Goal: Task Accomplishment & Management: Use online tool/utility

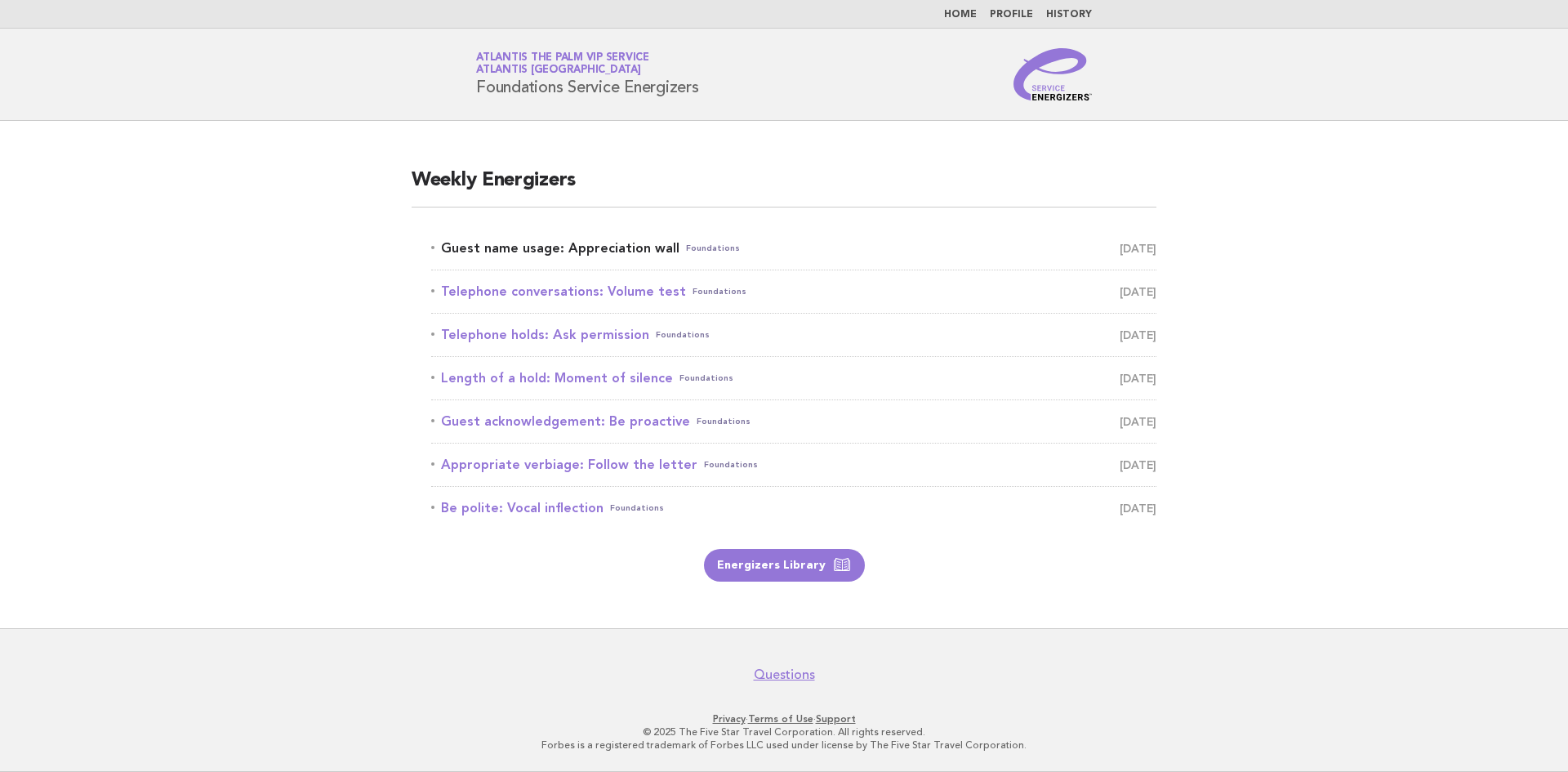
click at [524, 248] on link "Guest name usage: Appreciation wall Foundations August 18" at bounding box center [793, 248] width 725 height 23
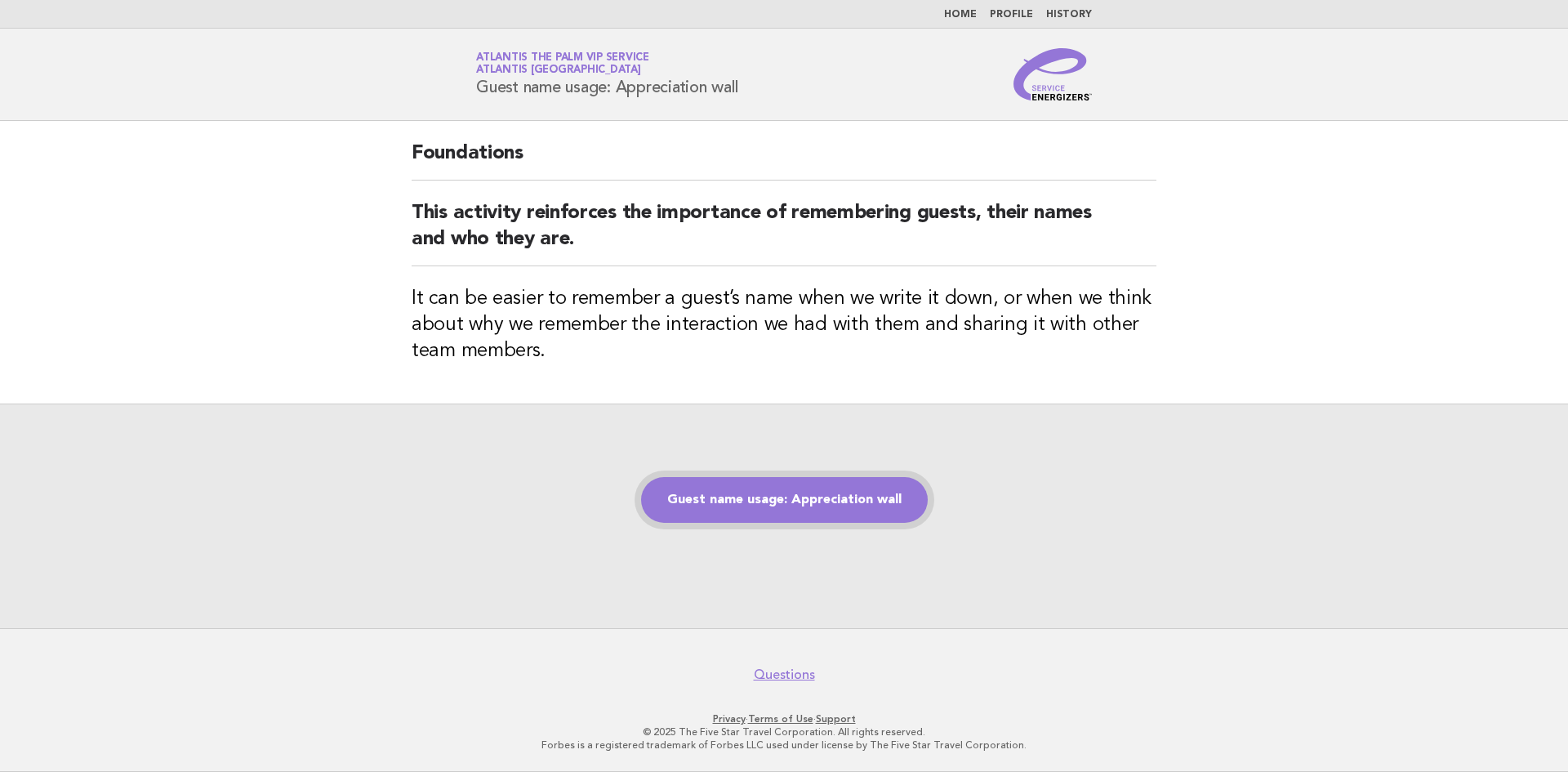
click at [741, 493] on link "Guest name usage: Appreciation wall" at bounding box center [784, 500] width 287 height 46
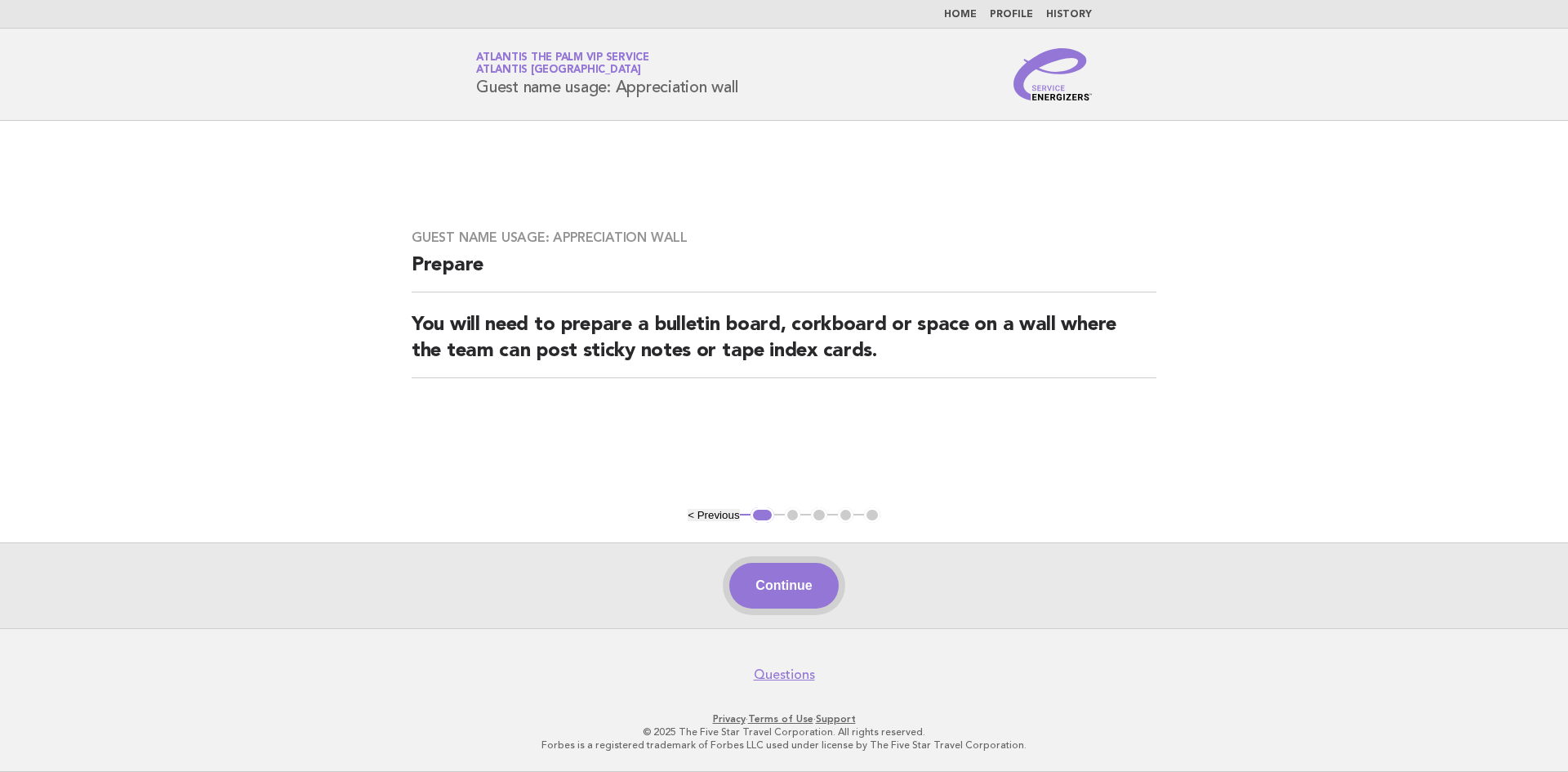
click at [810, 595] on button "Continue" at bounding box center [784, 586] width 108 height 46
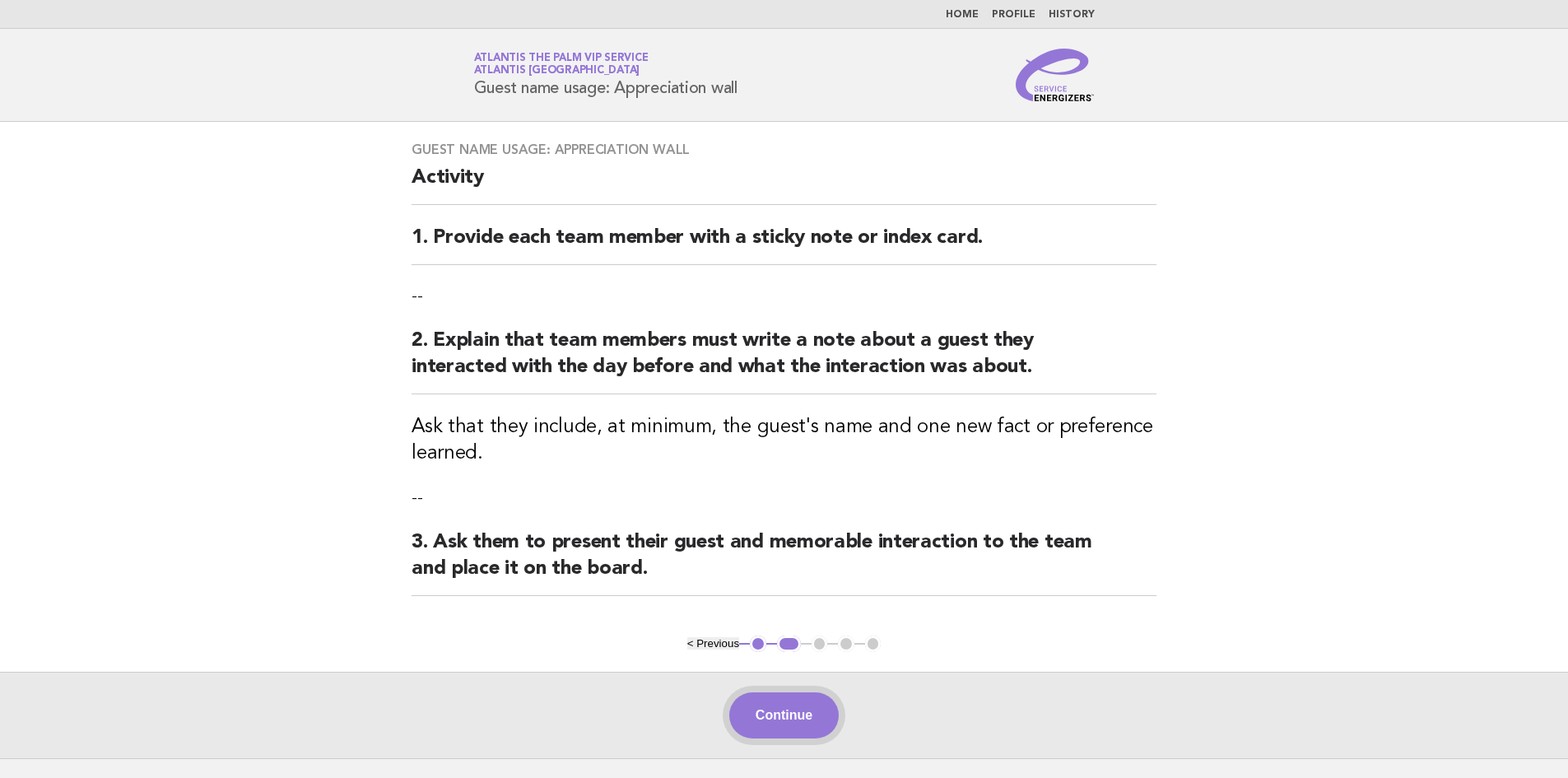
click at [808, 726] on button "Continue" at bounding box center [784, 715] width 109 height 47
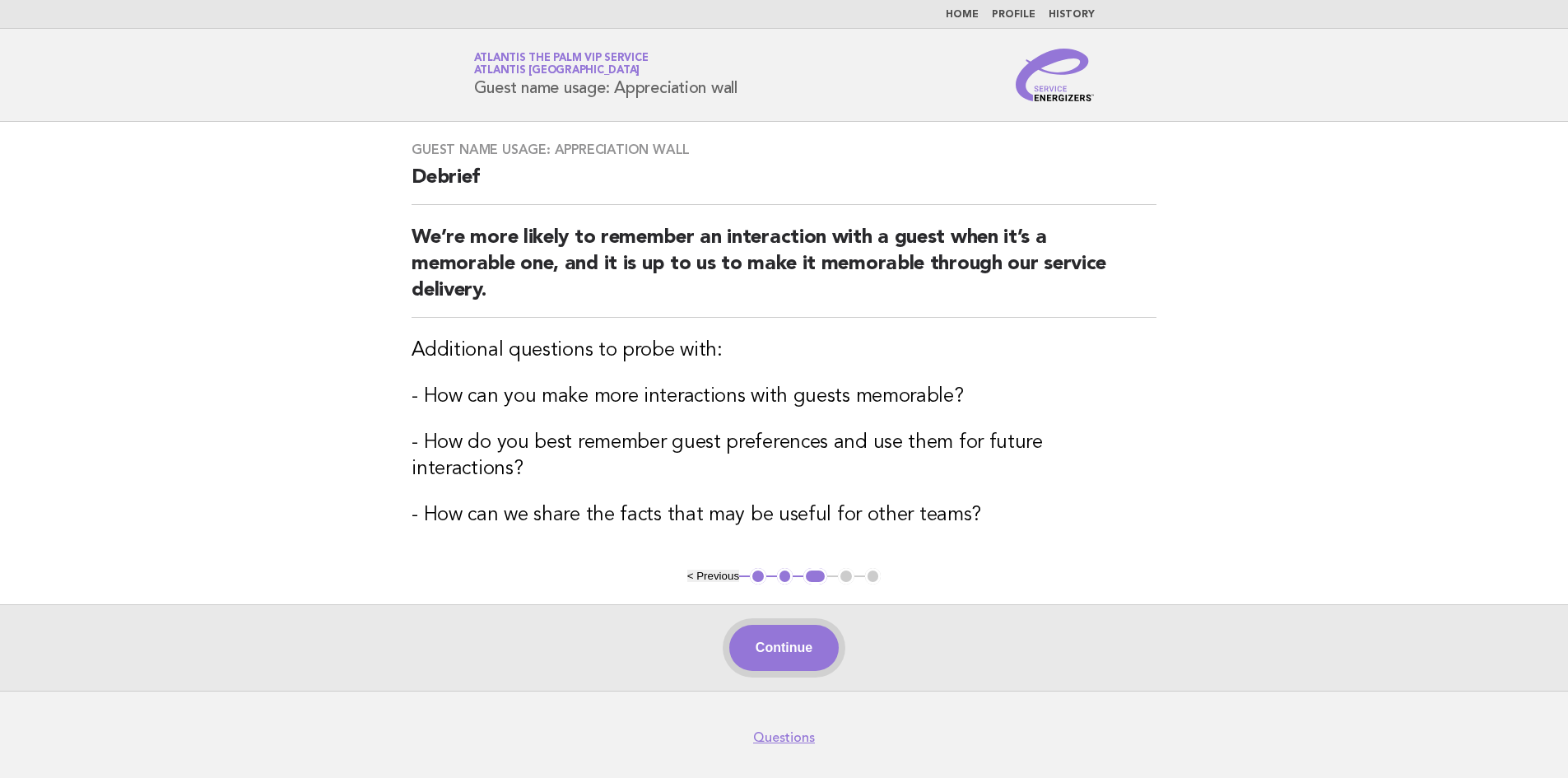
click at [780, 624] on button "Continue" at bounding box center [784, 647] width 109 height 47
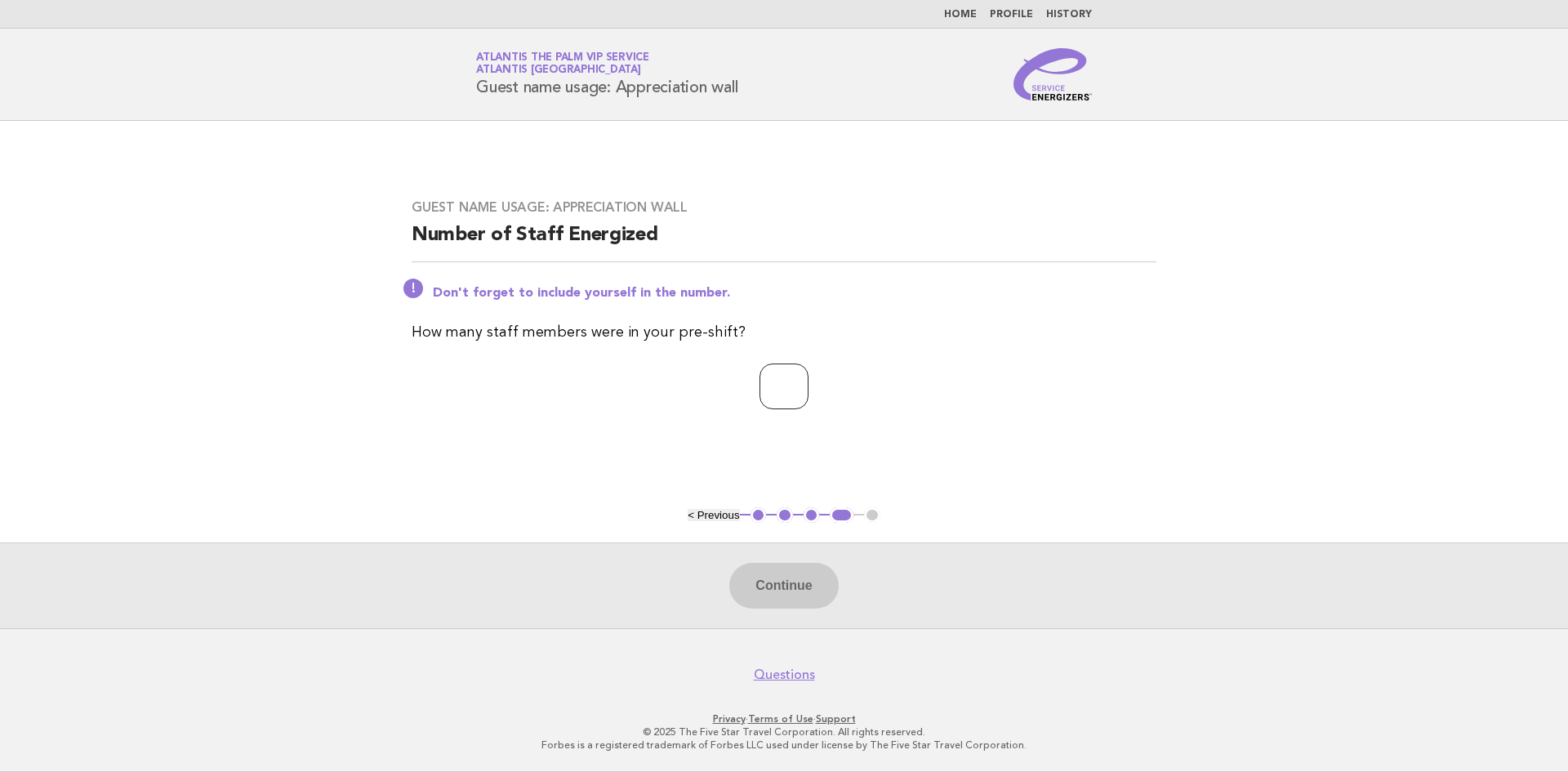
click at [760, 384] on input "number" at bounding box center [784, 386] width 49 height 46
type input "*"
click at [752, 580] on button "Continue" at bounding box center [784, 586] width 108 height 46
